Goal: Navigation & Orientation: Find specific page/section

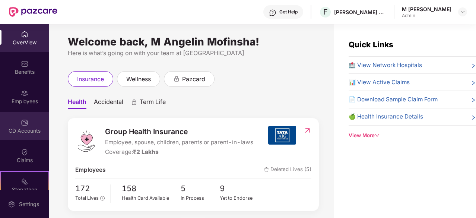
click at [19, 122] on div "CD Accounts" at bounding box center [24, 126] width 49 height 28
click at [23, 128] on div "CD Accounts" at bounding box center [24, 130] width 49 height 7
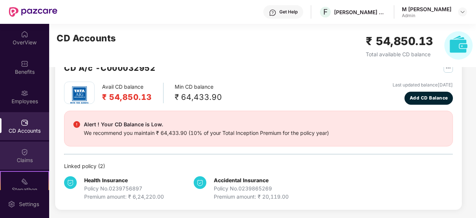
scroll to position [69, 0]
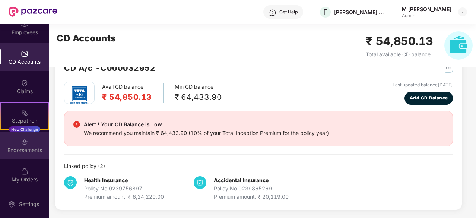
click at [33, 136] on div "Endorsements" at bounding box center [24, 145] width 49 height 28
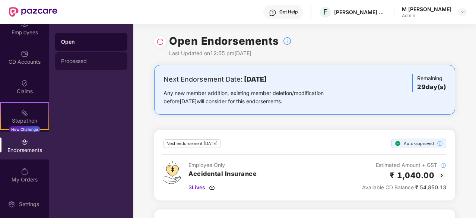
click at [87, 61] on div "Processed" at bounding box center [91, 61] width 60 height 6
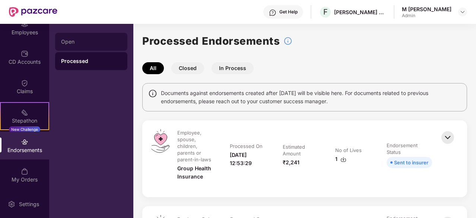
click at [70, 39] on div "Open" at bounding box center [91, 42] width 60 height 6
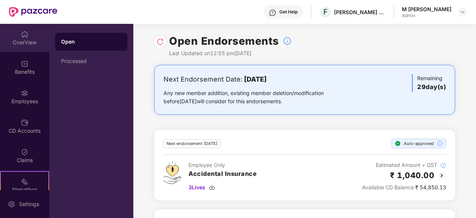
click at [31, 39] on div "OverView" at bounding box center [24, 42] width 49 height 7
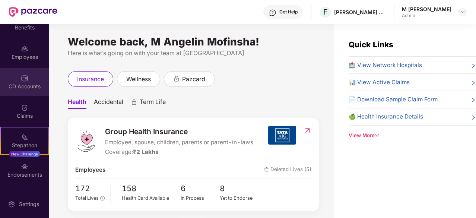
scroll to position [69, 0]
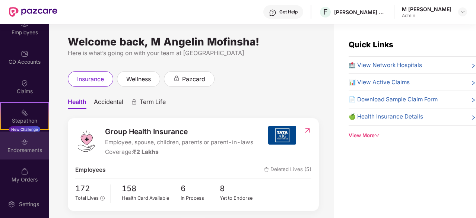
click at [24, 142] on img at bounding box center [24, 141] width 7 height 7
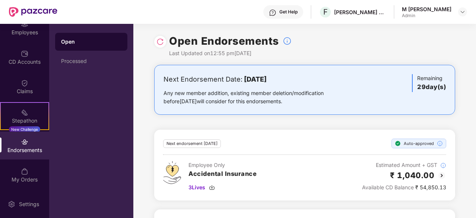
click at [161, 44] on img at bounding box center [159, 41] width 7 height 7
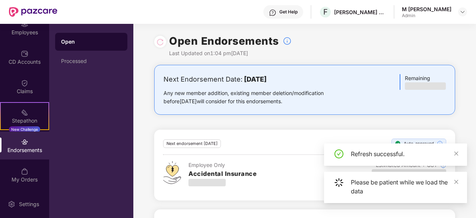
scroll to position [70, 0]
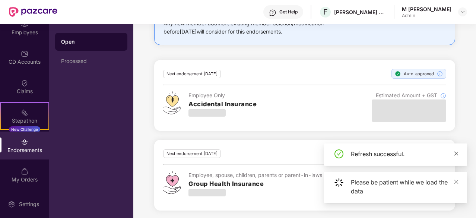
click at [458, 154] on icon "close" at bounding box center [455, 153] width 5 height 5
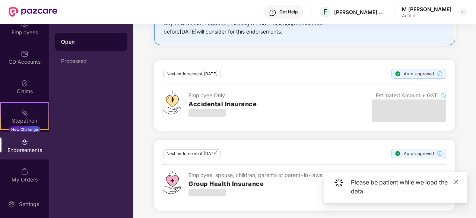
click at [456, 181] on icon "close" at bounding box center [455, 181] width 5 height 5
